Goal: Task Accomplishment & Management: Complete application form

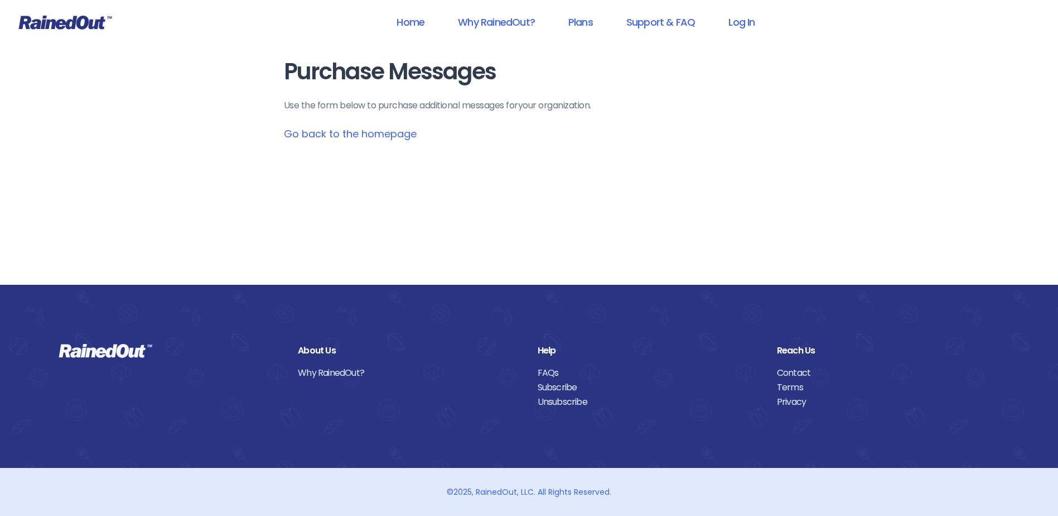
click at [341, 132] on link "Go back to the homepage" at bounding box center [350, 134] width 133 height 14
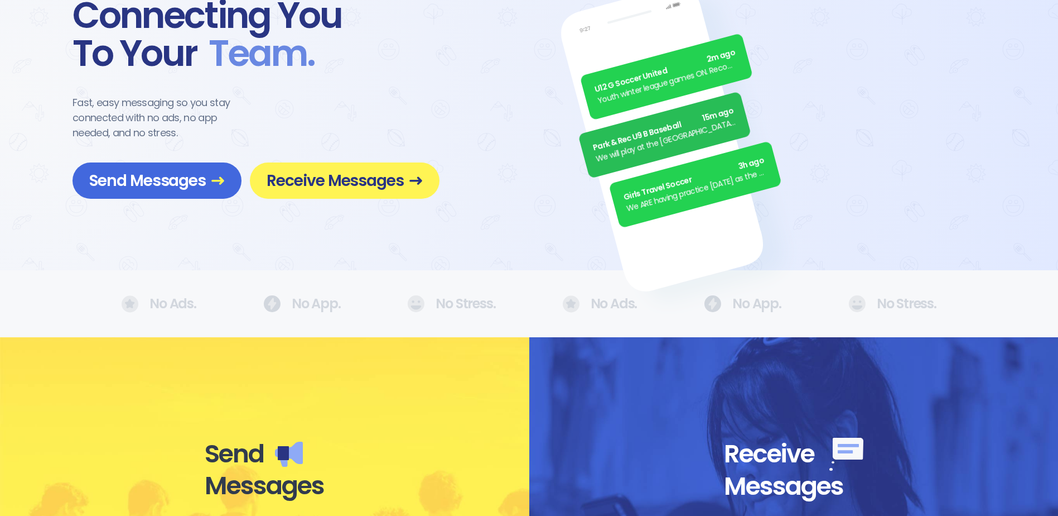
scroll to position [446, 0]
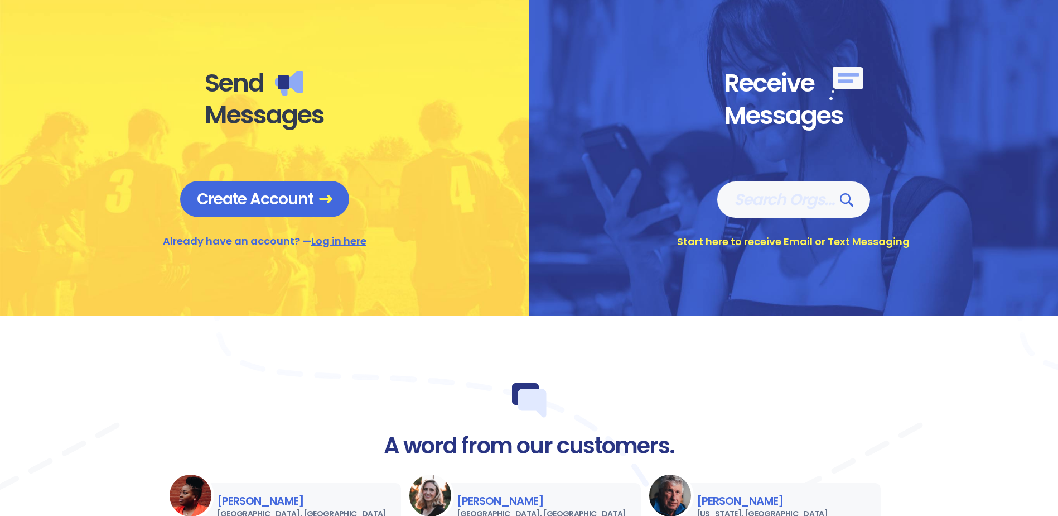
click at [326, 238] on link "Log in here" at bounding box center [338, 241] width 55 height 14
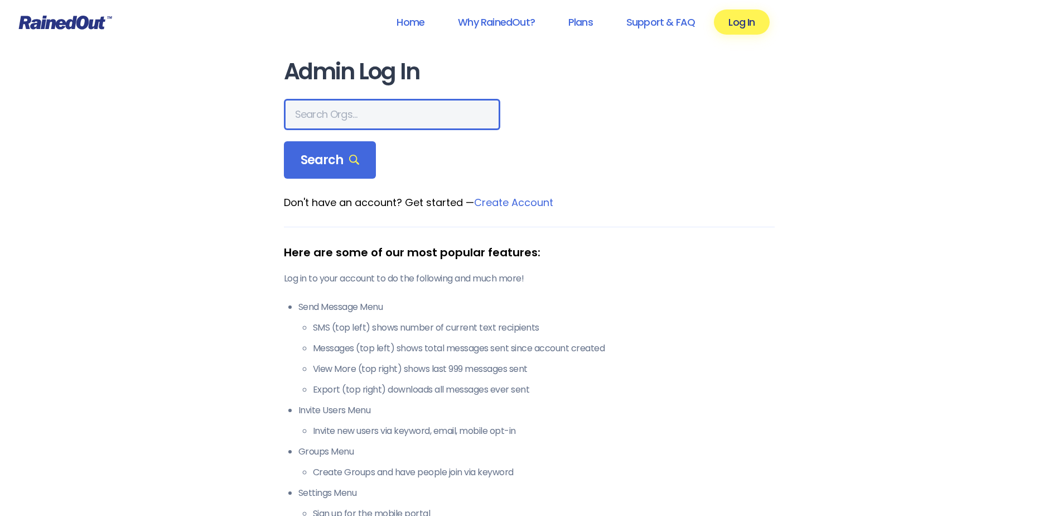
click at [316, 121] on input "text" at bounding box center [392, 114] width 216 height 31
type input "Hayward Industries"
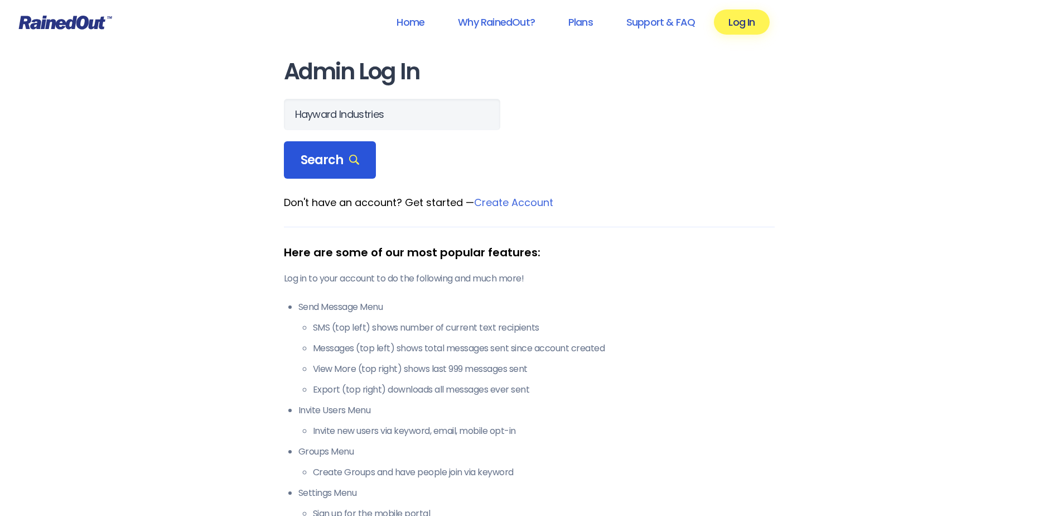
click at [318, 170] on div "Search" at bounding box center [330, 160] width 93 height 38
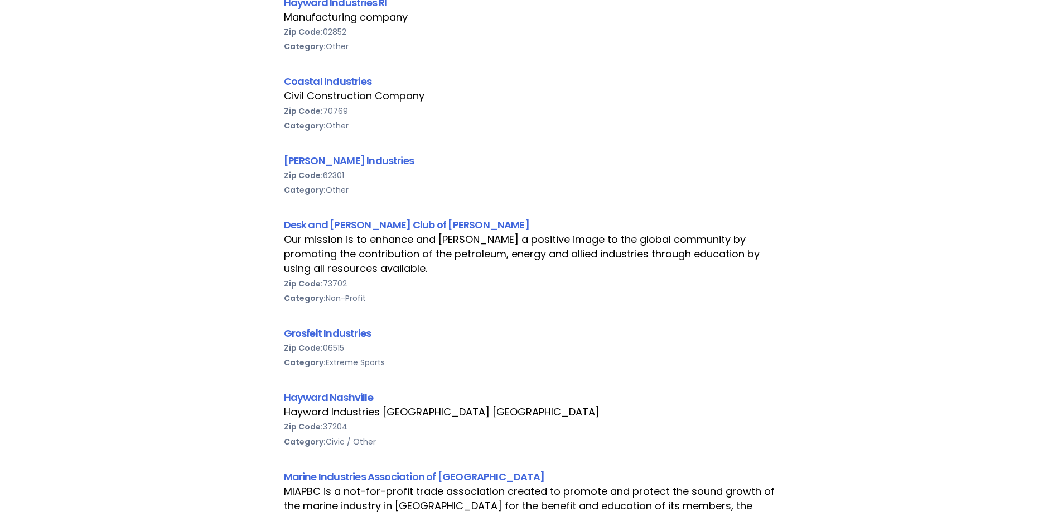
scroll to position [335, 0]
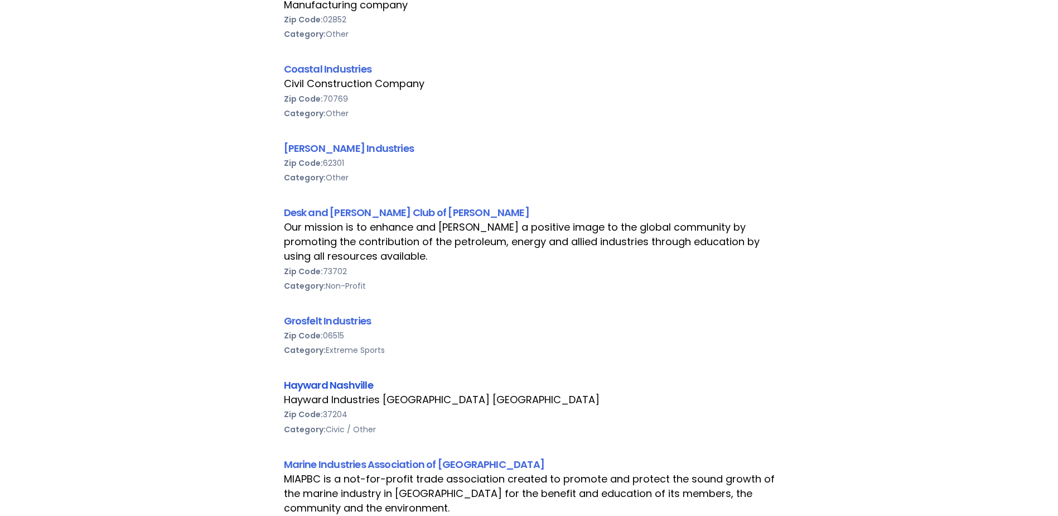
click at [321, 385] on link "Hayward Nashville" at bounding box center [328, 385] width 89 height 14
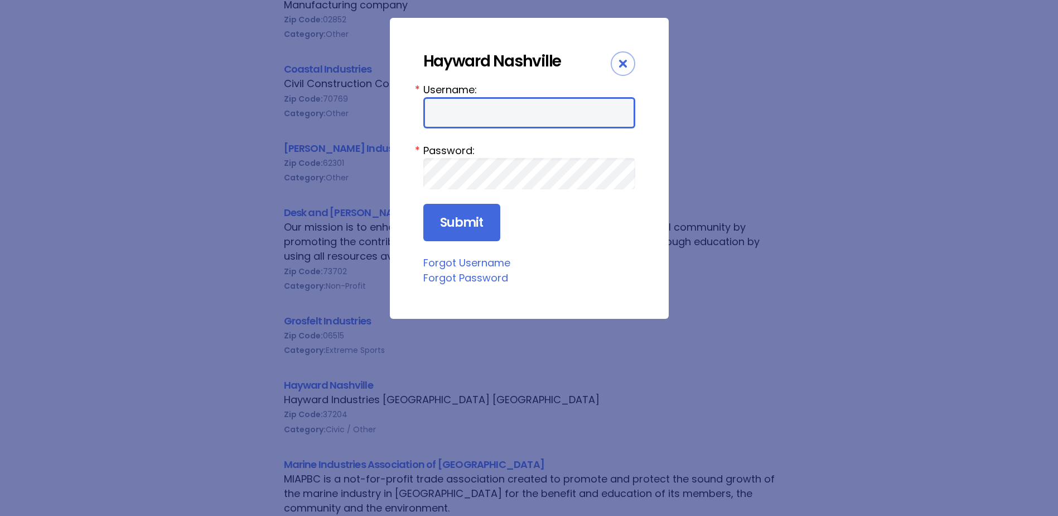
click at [473, 109] on input "Username:" at bounding box center [529, 112] width 212 height 31
type input "HaywardN"
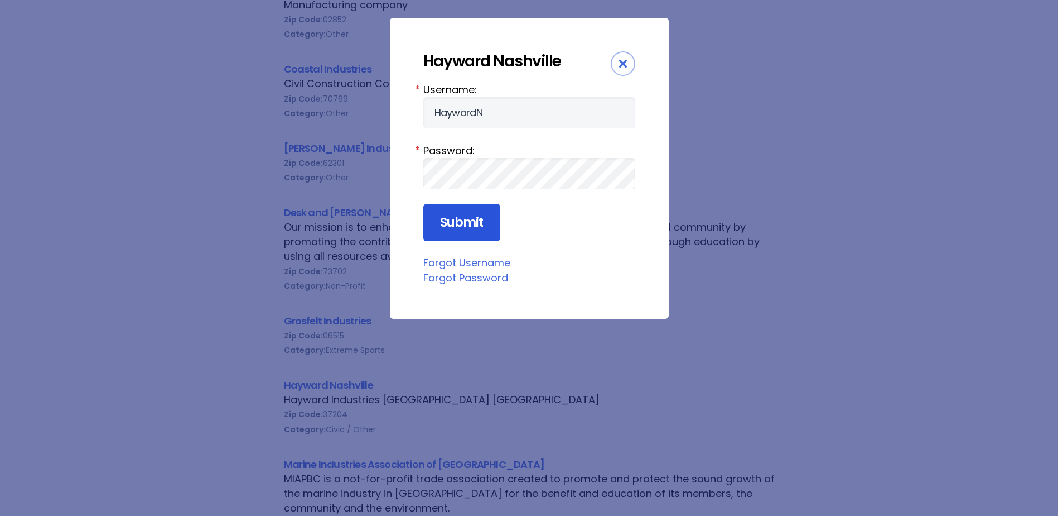
click at [455, 225] on input "Submit" at bounding box center [461, 223] width 77 height 38
